Goal: Task Accomplishment & Management: Complete application form

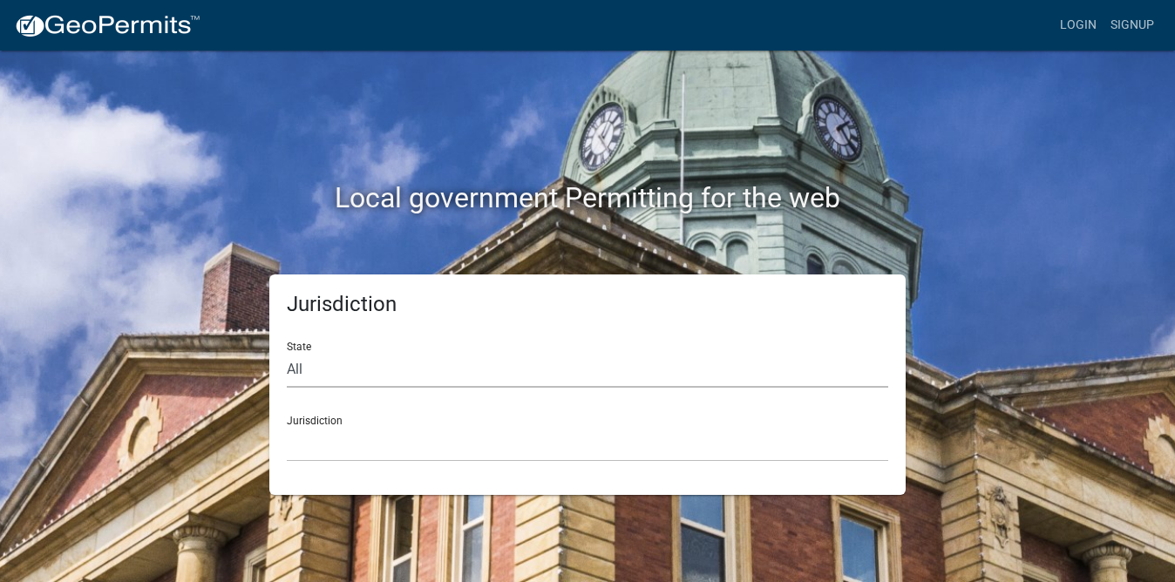
click at [379, 376] on select "All [US_STATE] [US_STATE] [US_STATE] [US_STATE] [US_STATE] [US_STATE] [US_STATE…" at bounding box center [587, 370] width 601 height 36
select select "[US_STATE]"
click at [287, 352] on select "All [US_STATE] [US_STATE] [US_STATE] [US_STATE] [US_STATE] [US_STATE] [US_STATE…" at bounding box center [587, 370] width 601 height 36
click at [359, 453] on select "[GEOGRAPHIC_DATA], [US_STATE] [GEOGRAPHIC_DATA], [US_STATE]" at bounding box center [587, 444] width 601 height 36
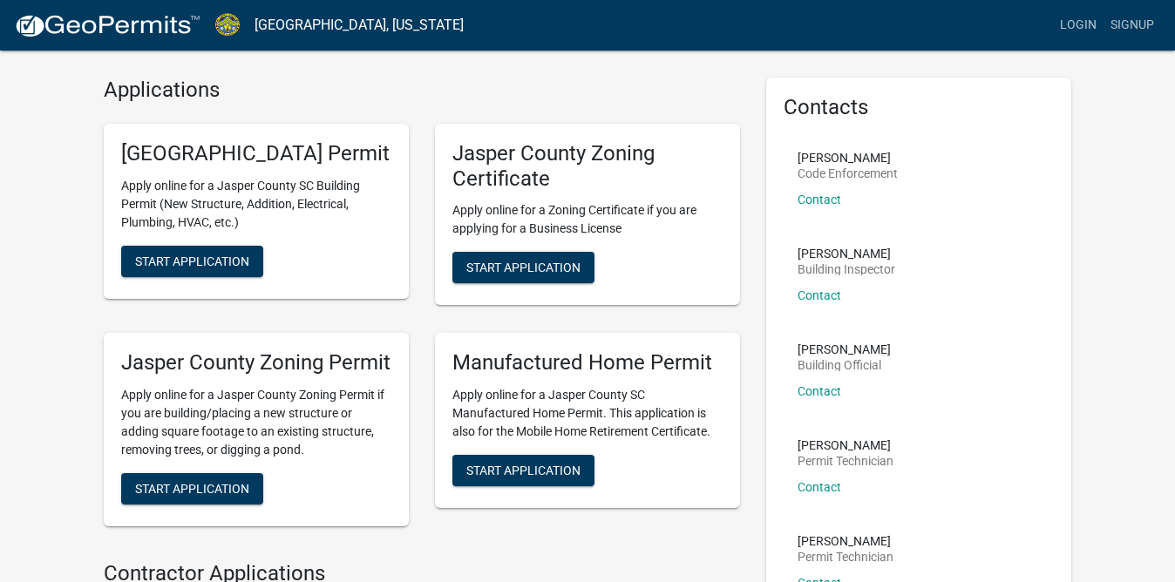
scroll to position [50, 0]
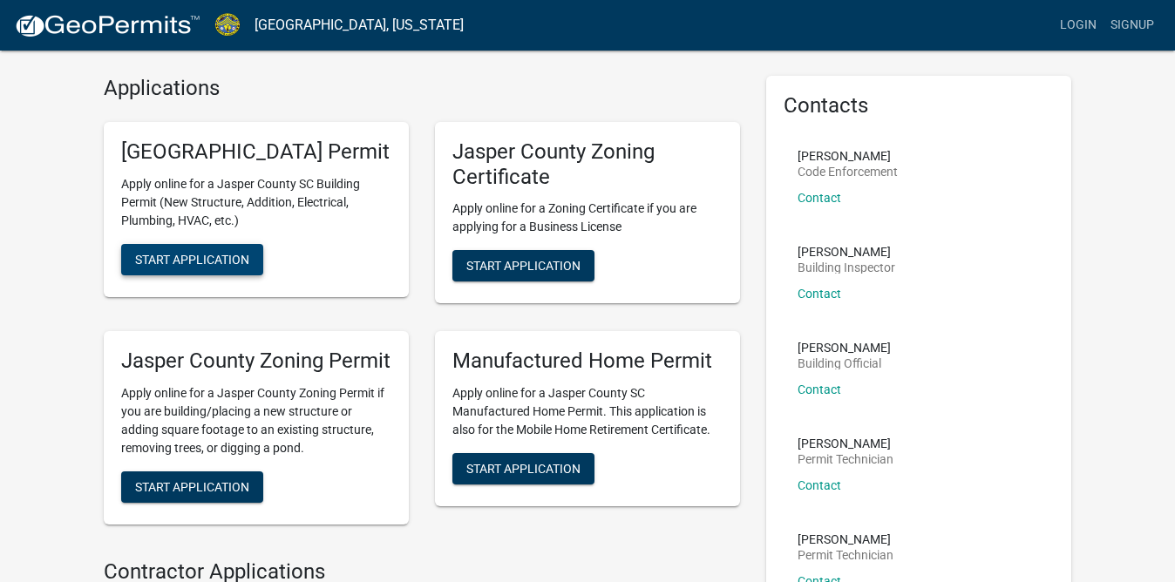
click at [220, 266] on span "Start Application" at bounding box center [192, 259] width 114 height 14
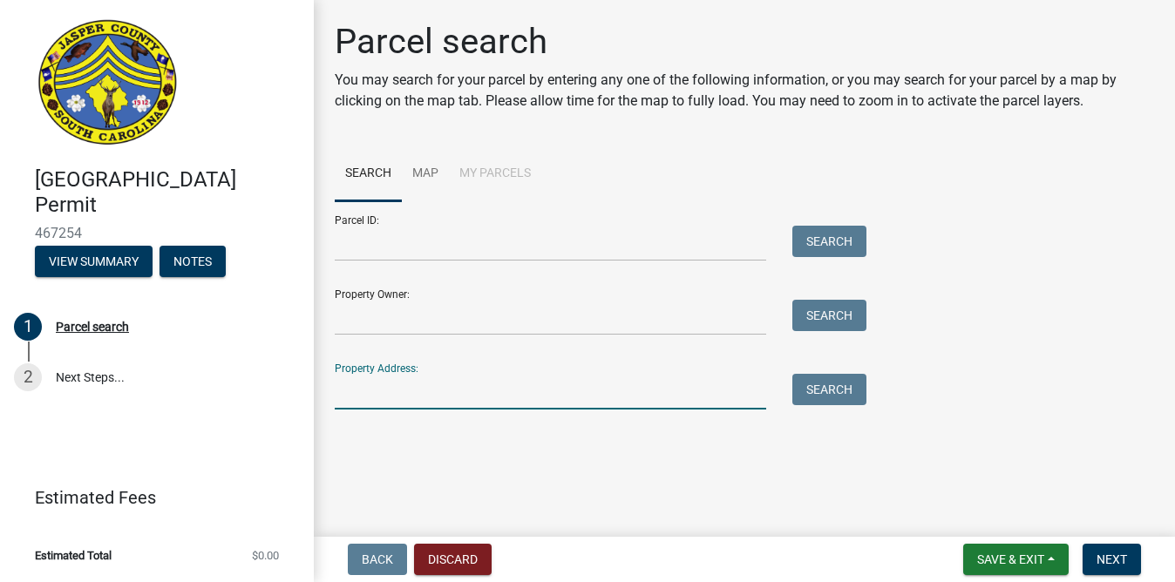
click at [366, 404] on input "Property Address:" at bounding box center [550, 392] width 431 height 36
paste input "[STREET_ADDRESS]"
drag, startPoint x: 564, startPoint y: 391, endPoint x: 450, endPoint y: 390, distance: 114.2
click at [450, 389] on input "[STREET_ADDRESS]" at bounding box center [550, 392] width 431 height 36
type input "[STREET_ADDRESS]"
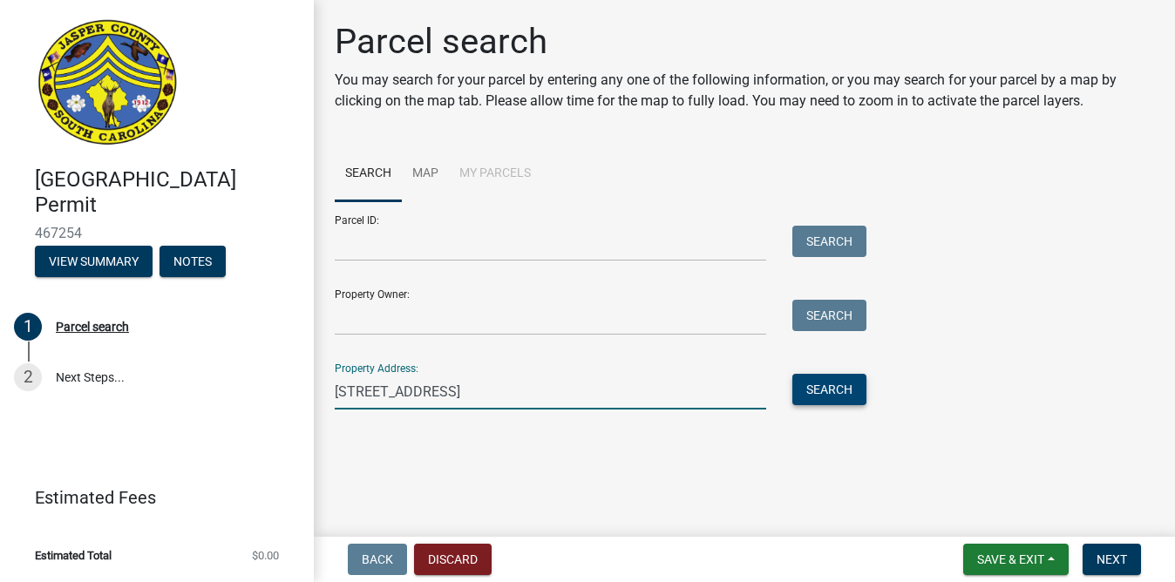
click at [814, 397] on button "Search" at bounding box center [829, 389] width 74 height 31
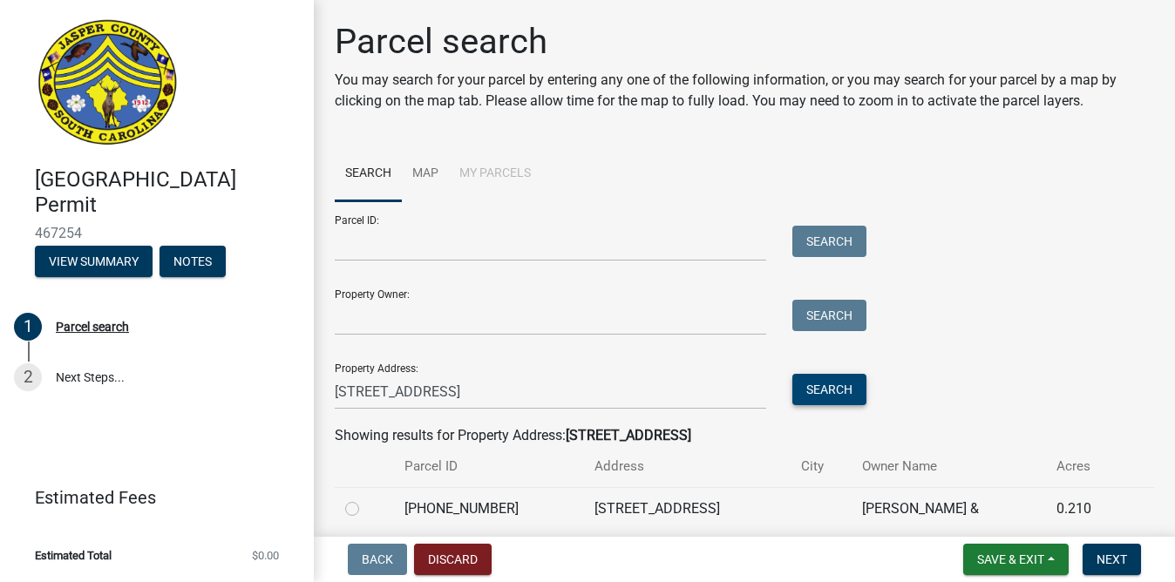
scroll to position [68, 0]
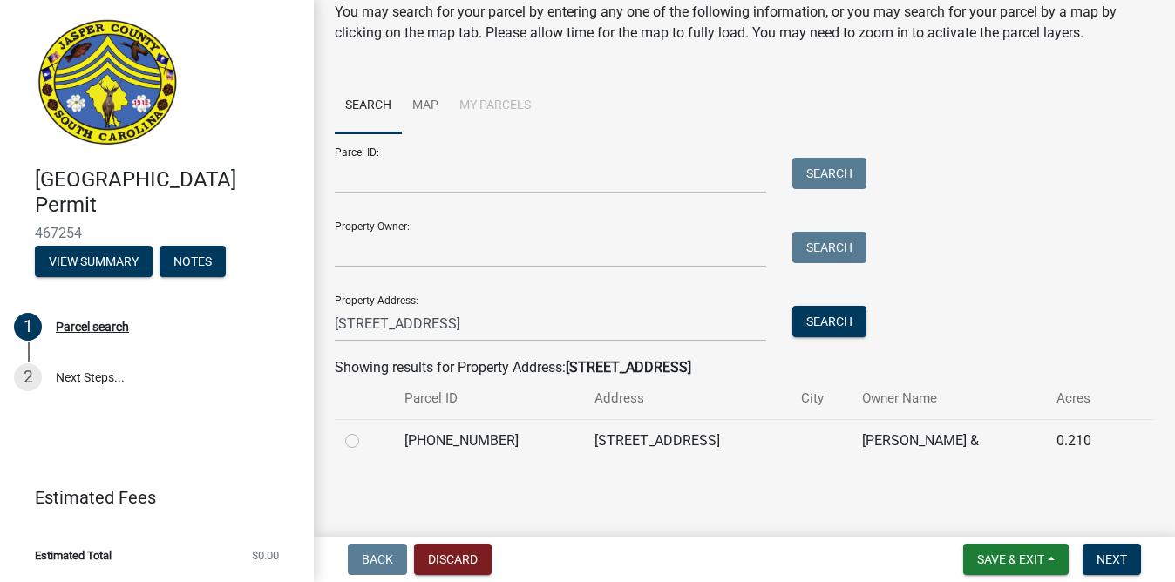
click at [366, 430] on label at bounding box center [366, 430] width 0 height 0
click at [366, 442] on input "radio" at bounding box center [371, 435] width 11 height 11
radio input "true"
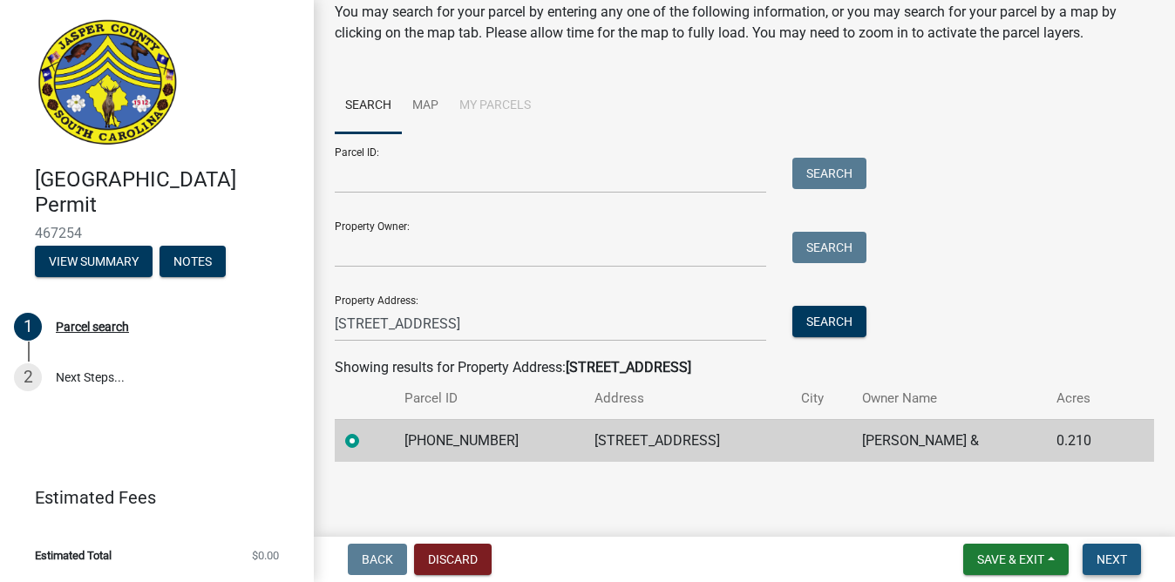
click at [1106, 559] on span "Next" at bounding box center [1111, 560] width 31 height 14
